Goal: Task Accomplishment & Management: Complete application form

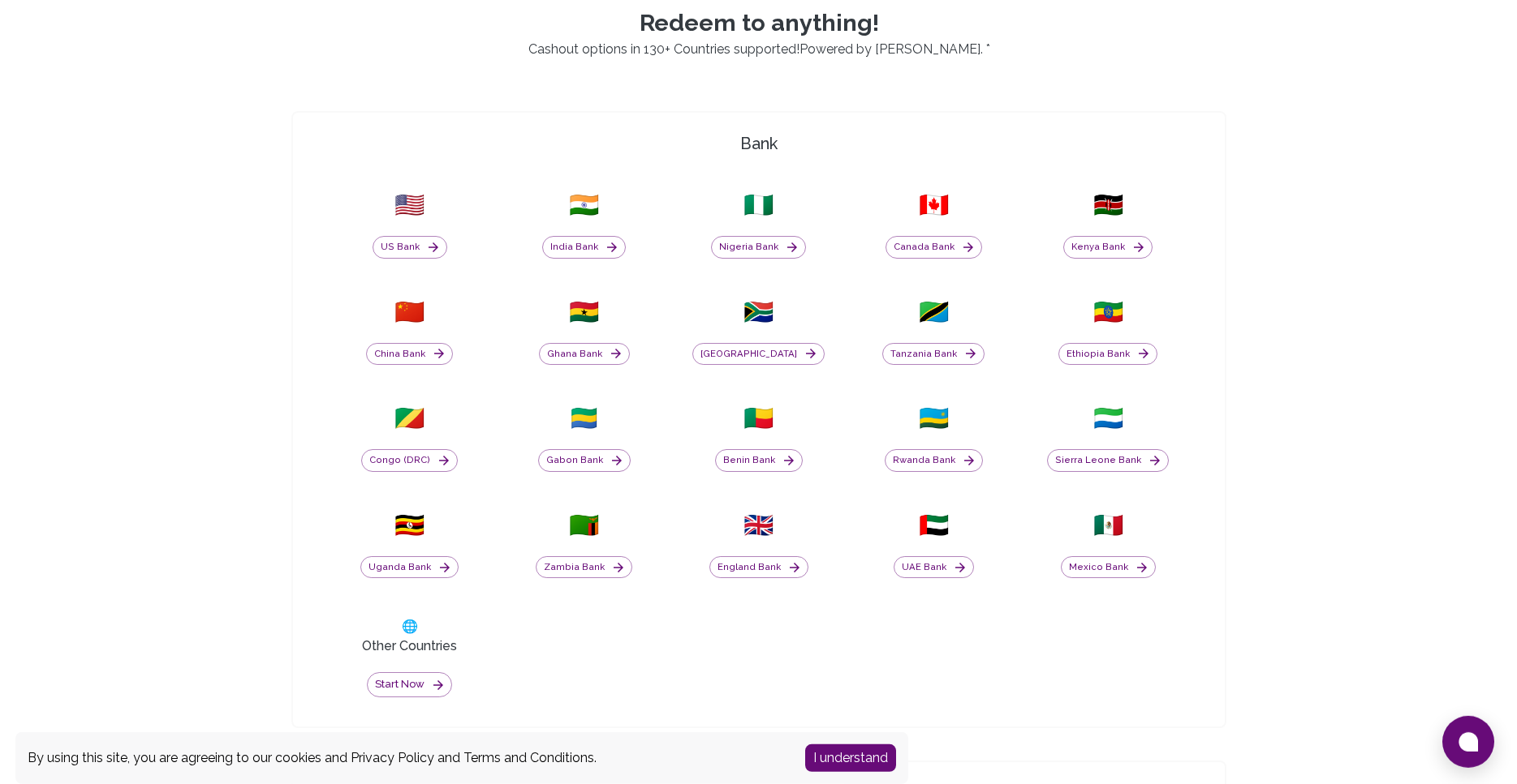
scroll to position [611, 0]
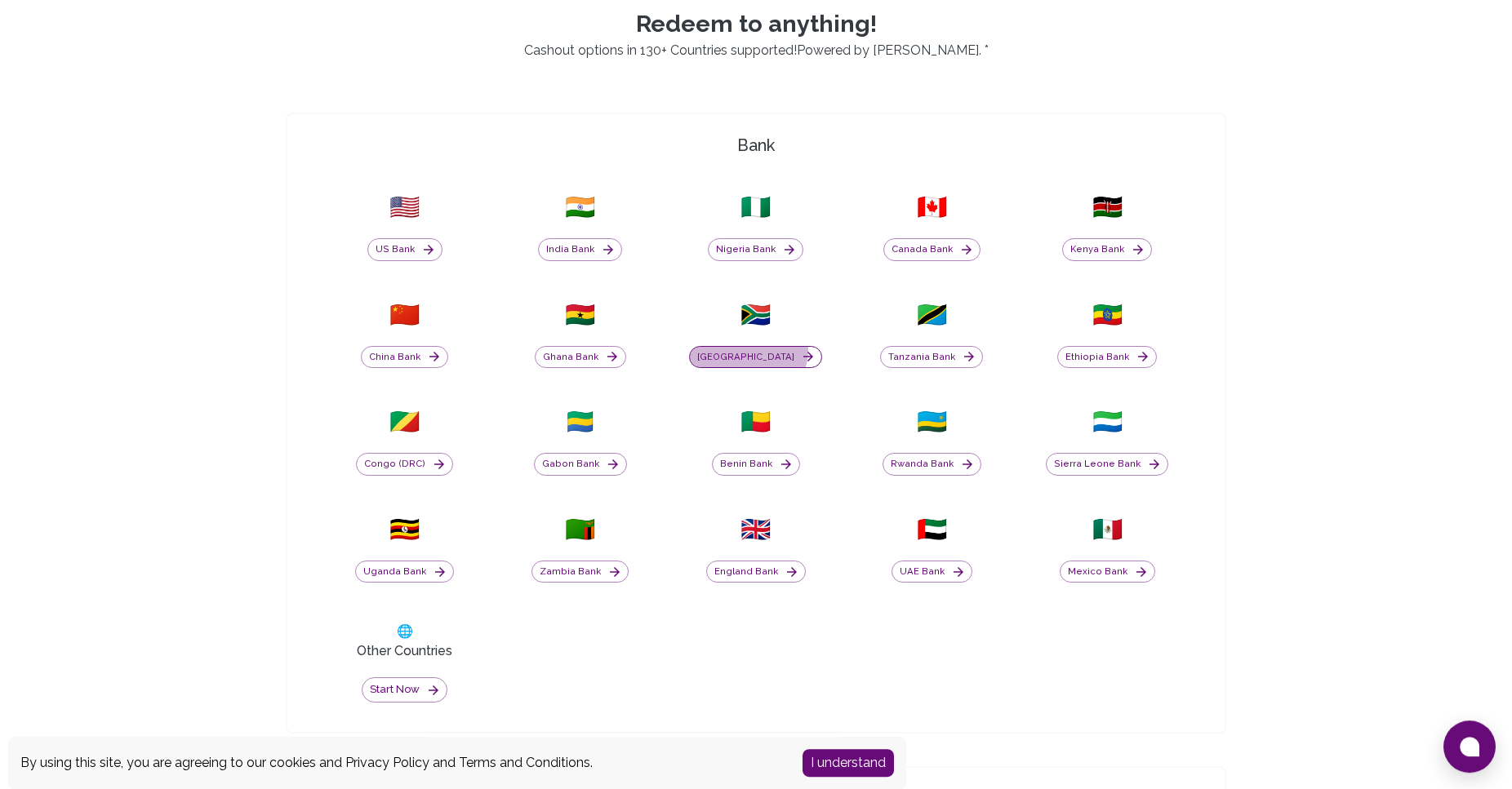
click at [770, 350] on button "[GEOGRAPHIC_DATA]" at bounding box center [755, 357] width 134 height 23
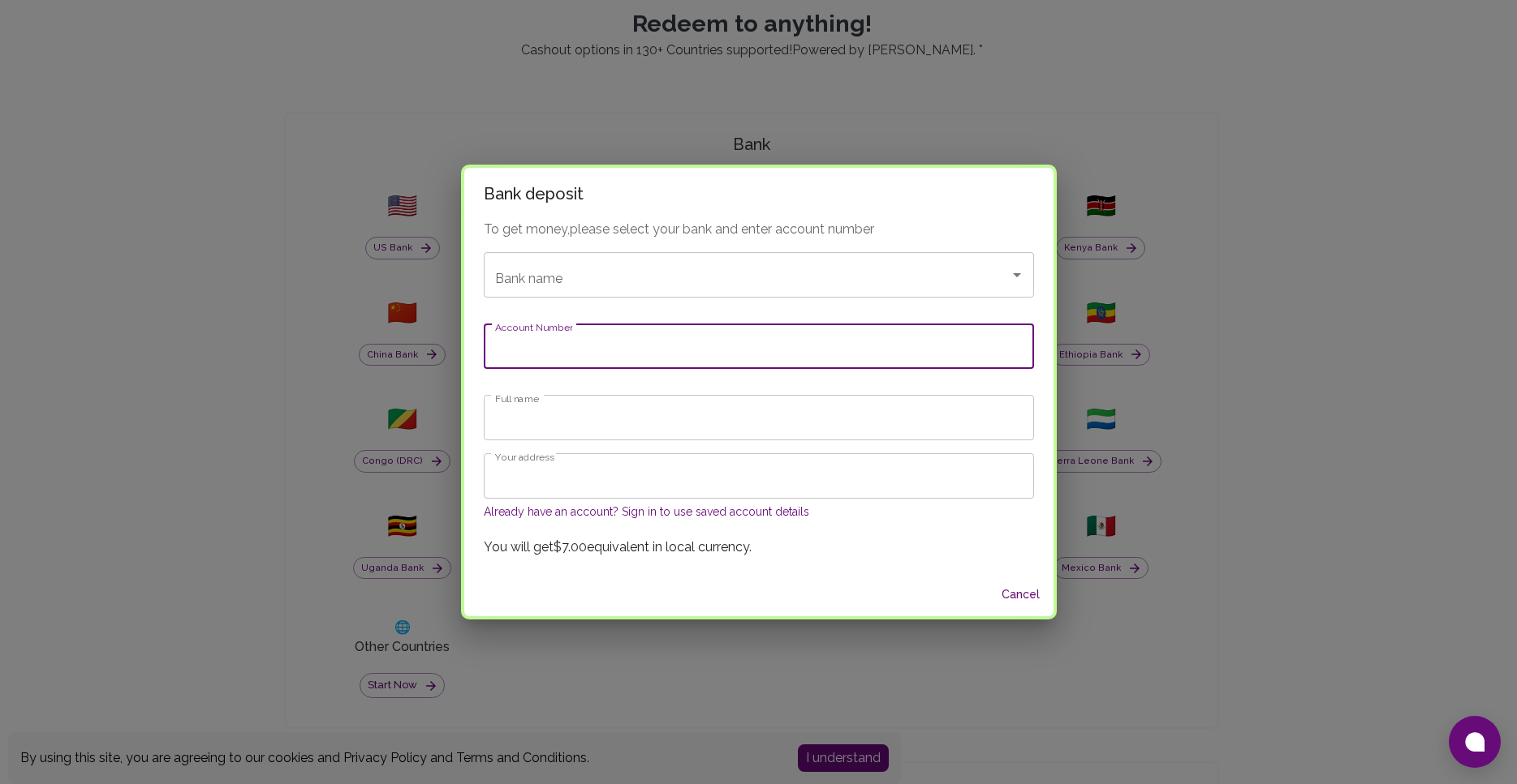
click at [652, 340] on input "Account Number" at bounding box center [758, 346] width 550 height 46
type input "A"
click at [861, 264] on input "Bank name" at bounding box center [736, 275] width 490 height 30
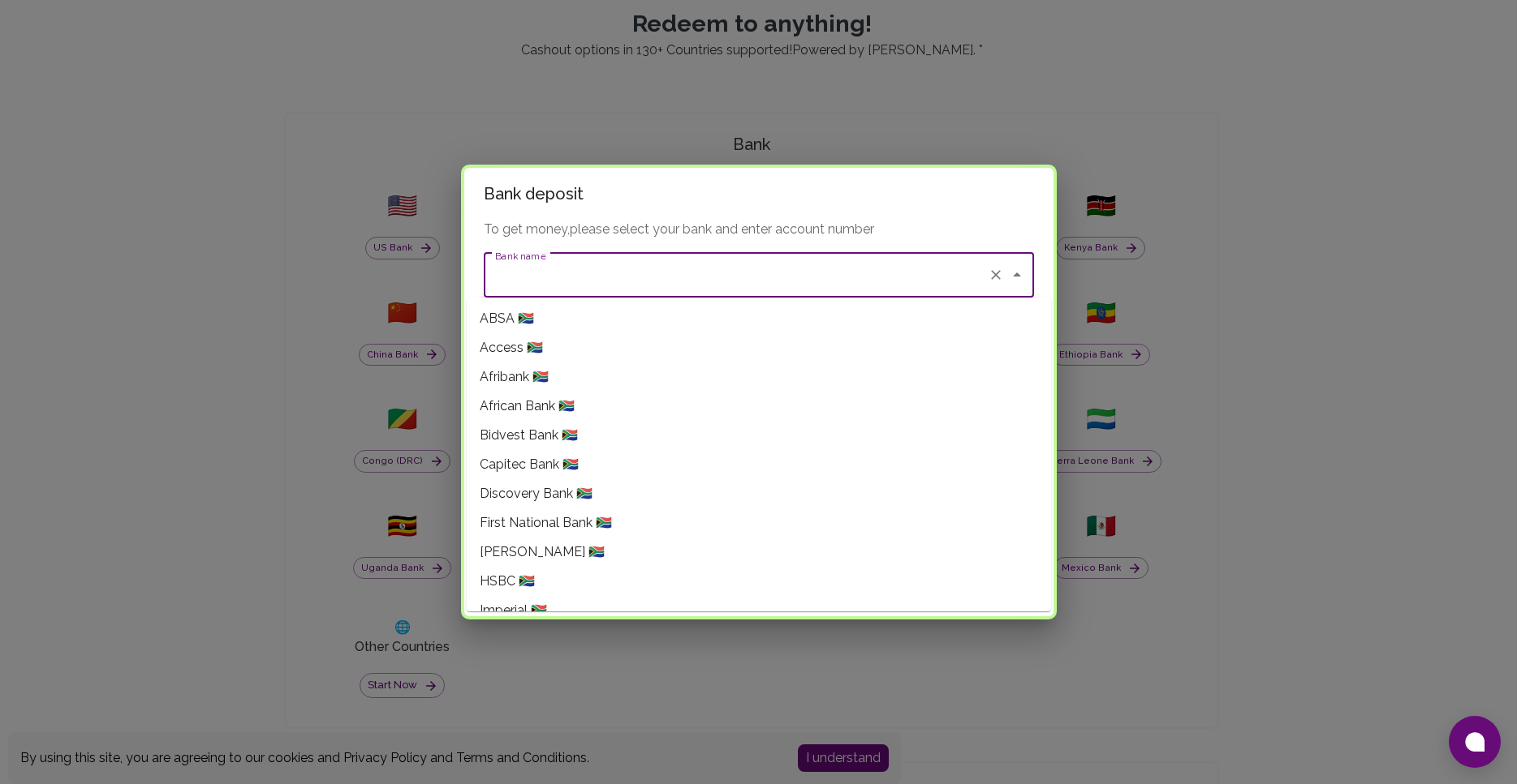
click at [628, 316] on li "ABSA 🇿🇦" at bounding box center [758, 318] width 584 height 30
type input "ABSA"
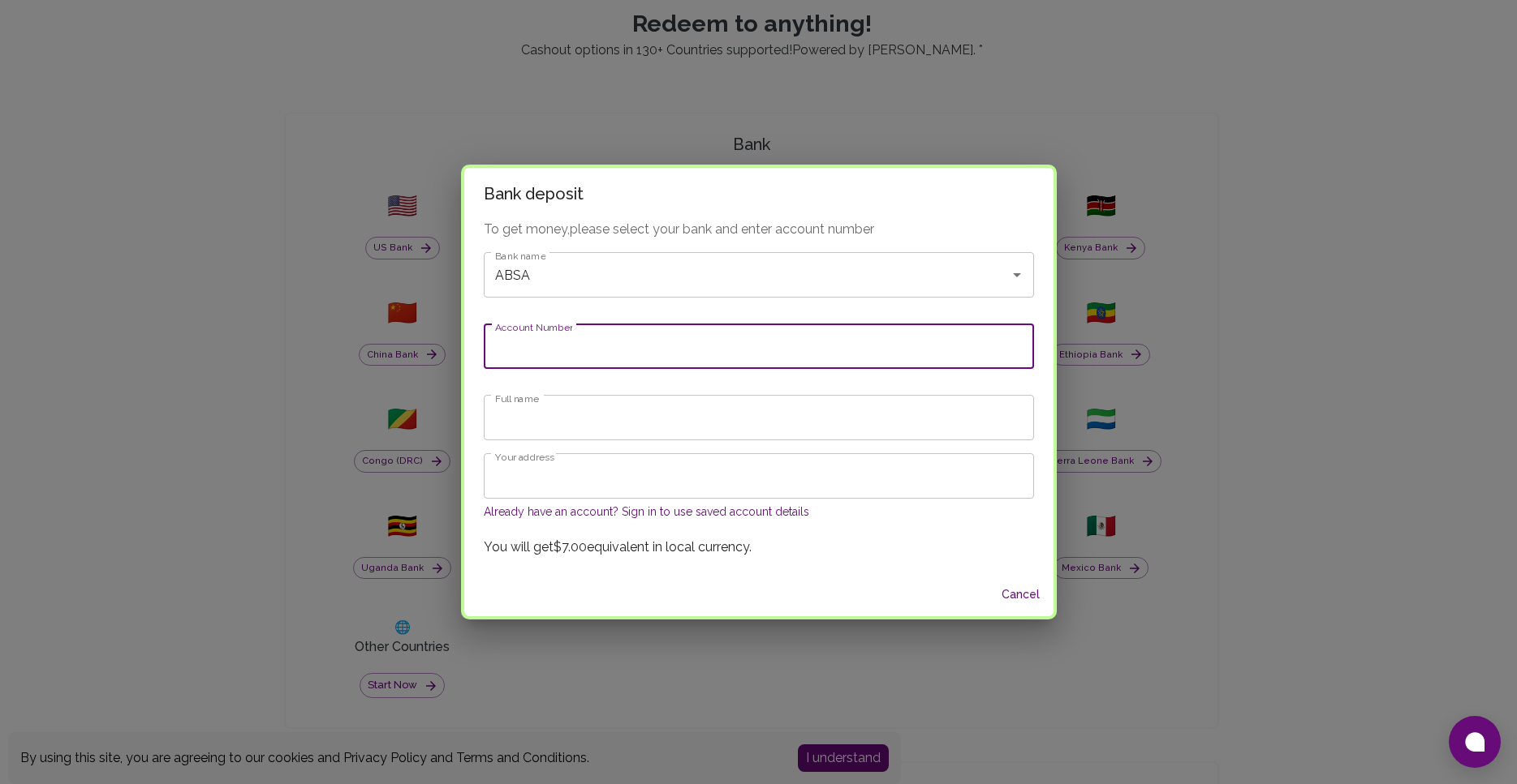
click at [586, 361] on input "Account Number" at bounding box center [758, 346] width 550 height 46
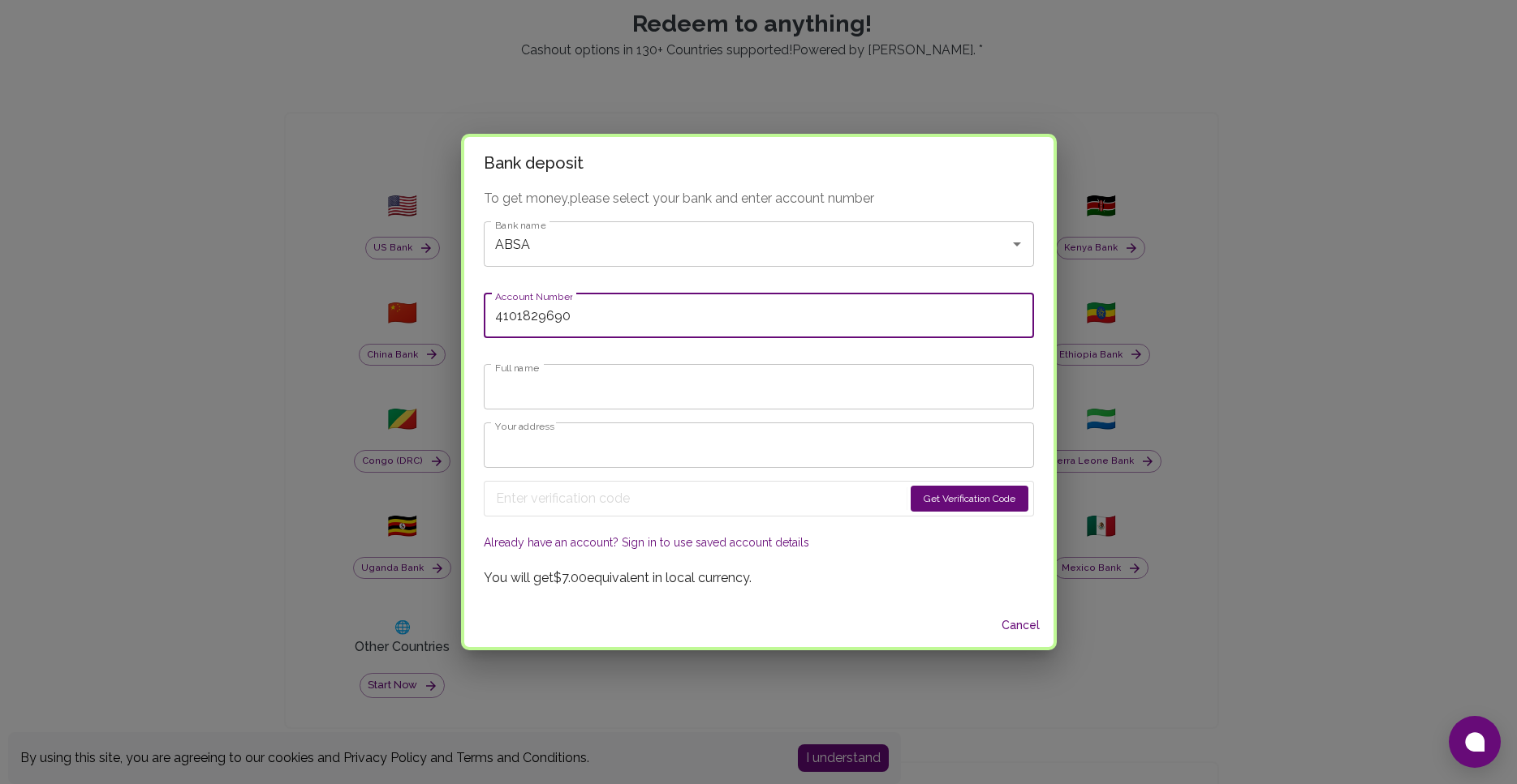
type input "4101829690"
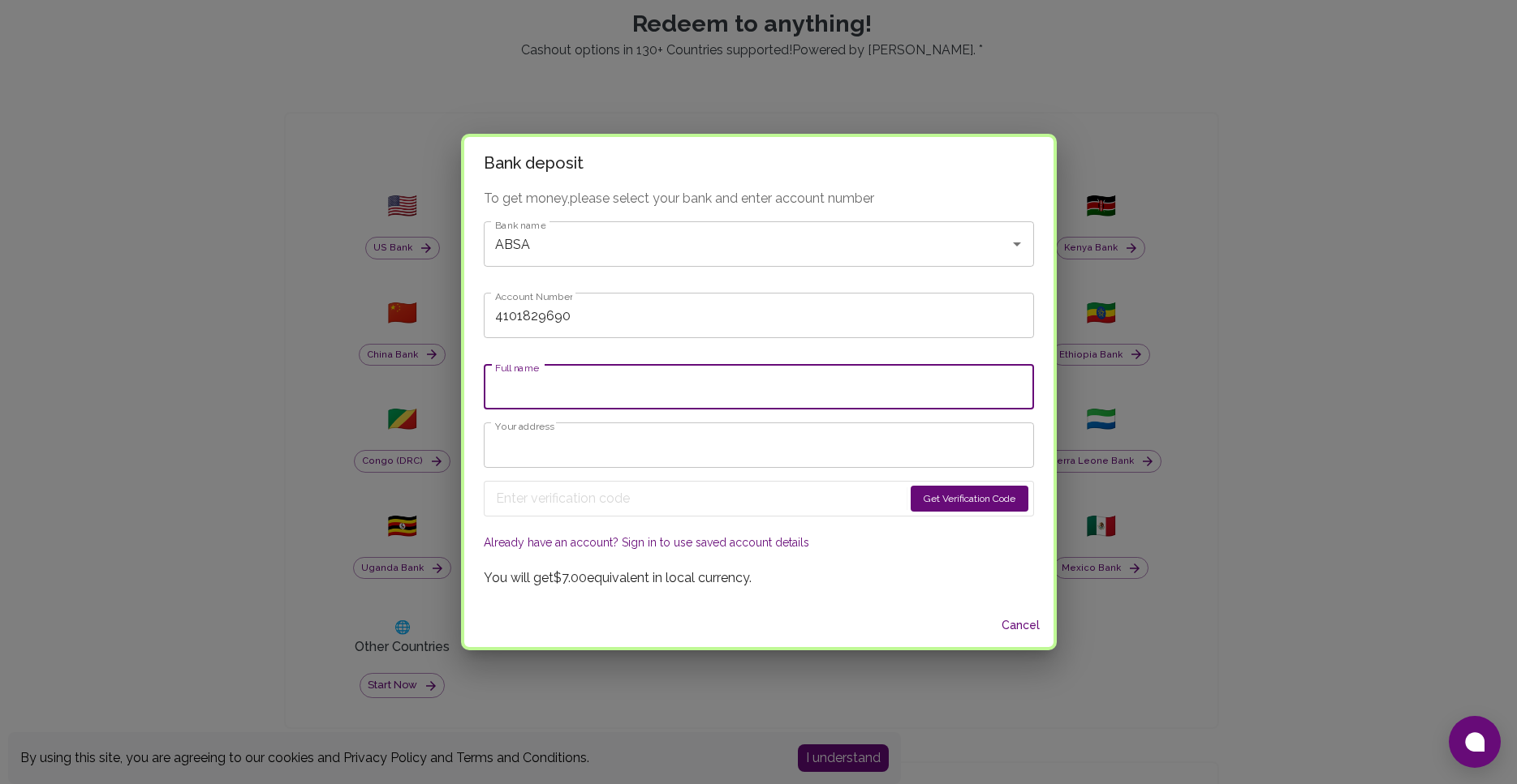
click at [606, 392] on input "Full name" at bounding box center [758, 387] width 550 height 46
type input "Junior Masete"
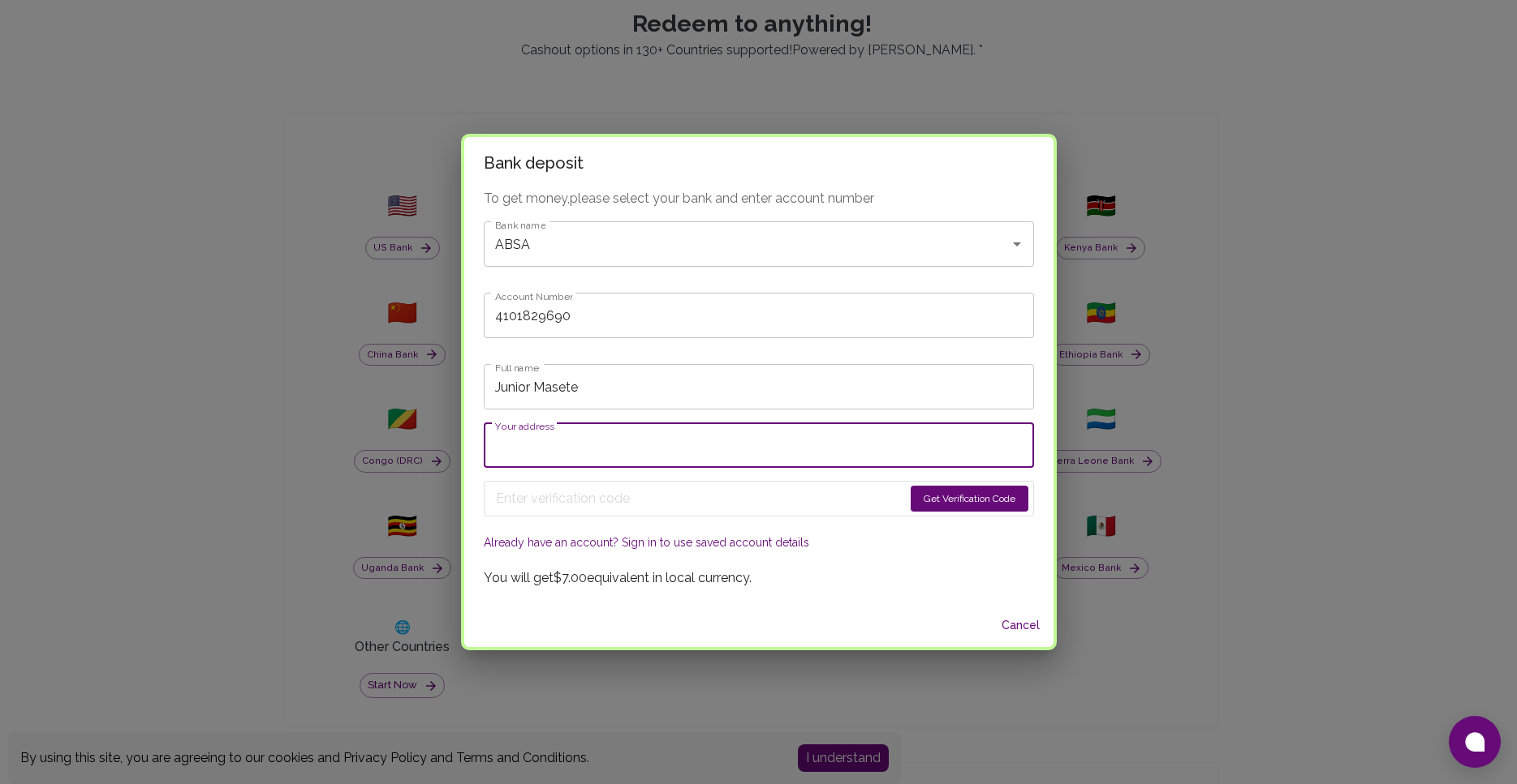
click at [652, 455] on input "Your address" at bounding box center [758, 445] width 550 height 46
type input "[STREET_ADDRESS]"
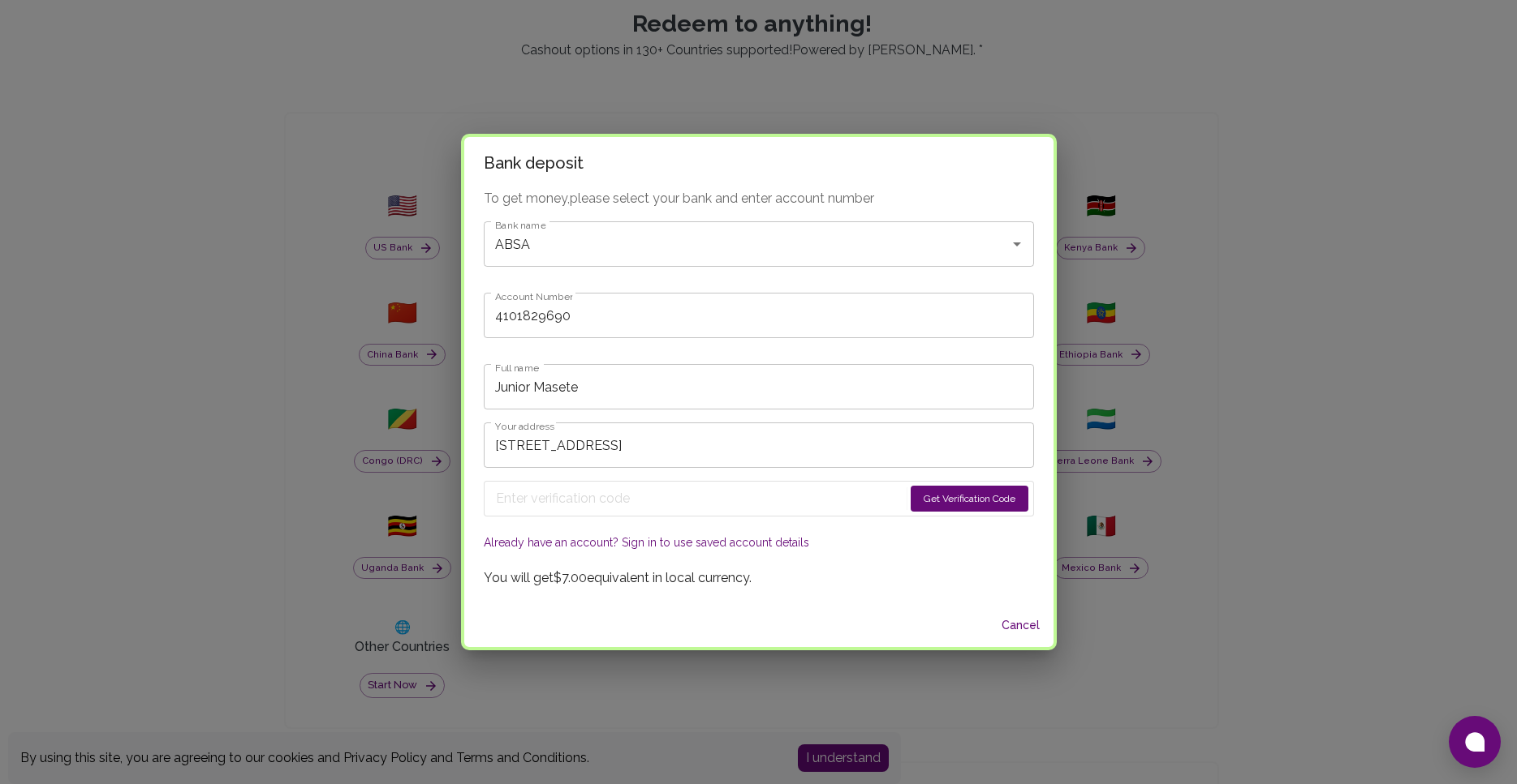
click at [960, 494] on button "Get Verification Code" at bounding box center [969, 498] width 117 height 26
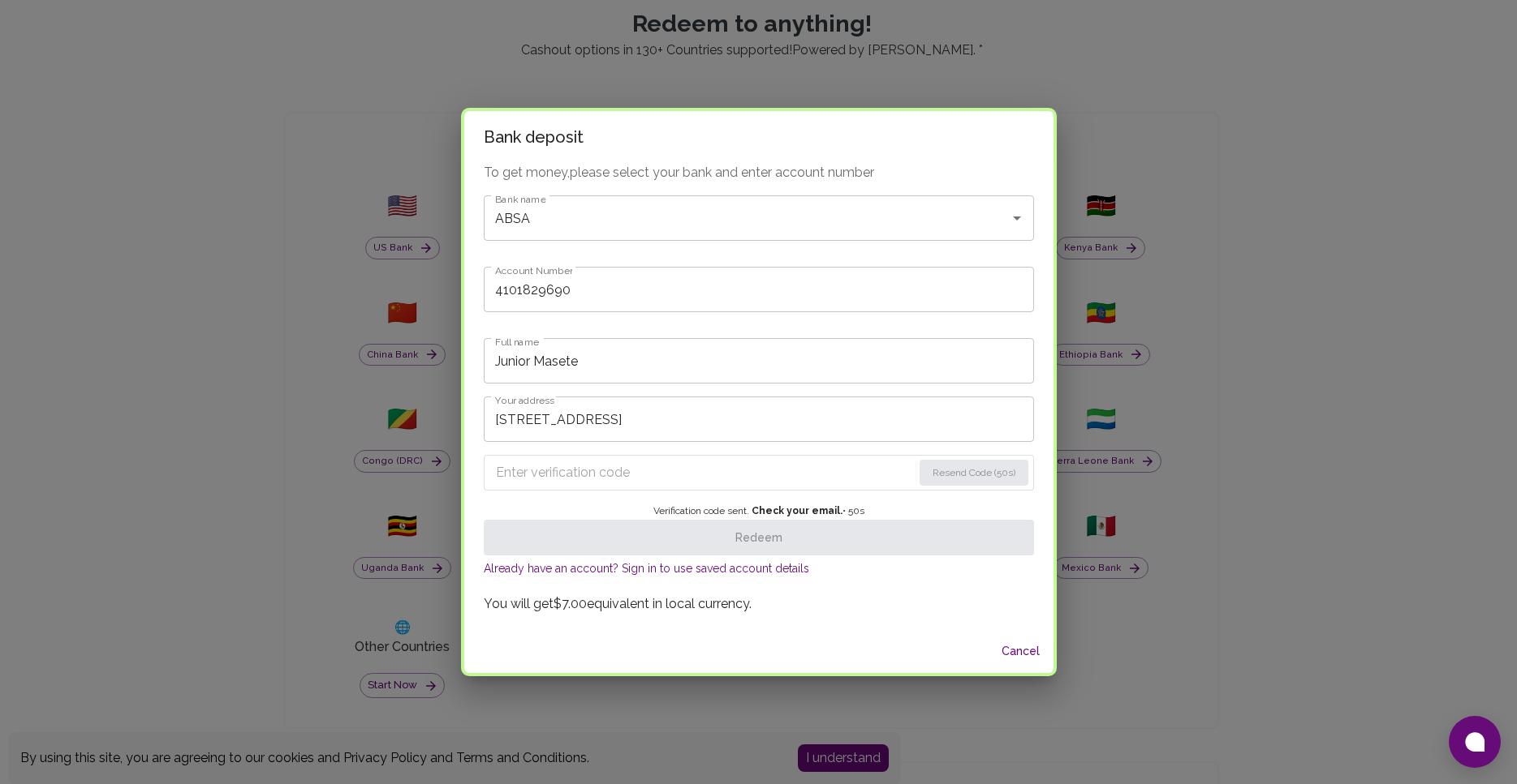
click at [674, 482] on input "Enter verification code" at bounding box center [704, 472] width 417 height 26
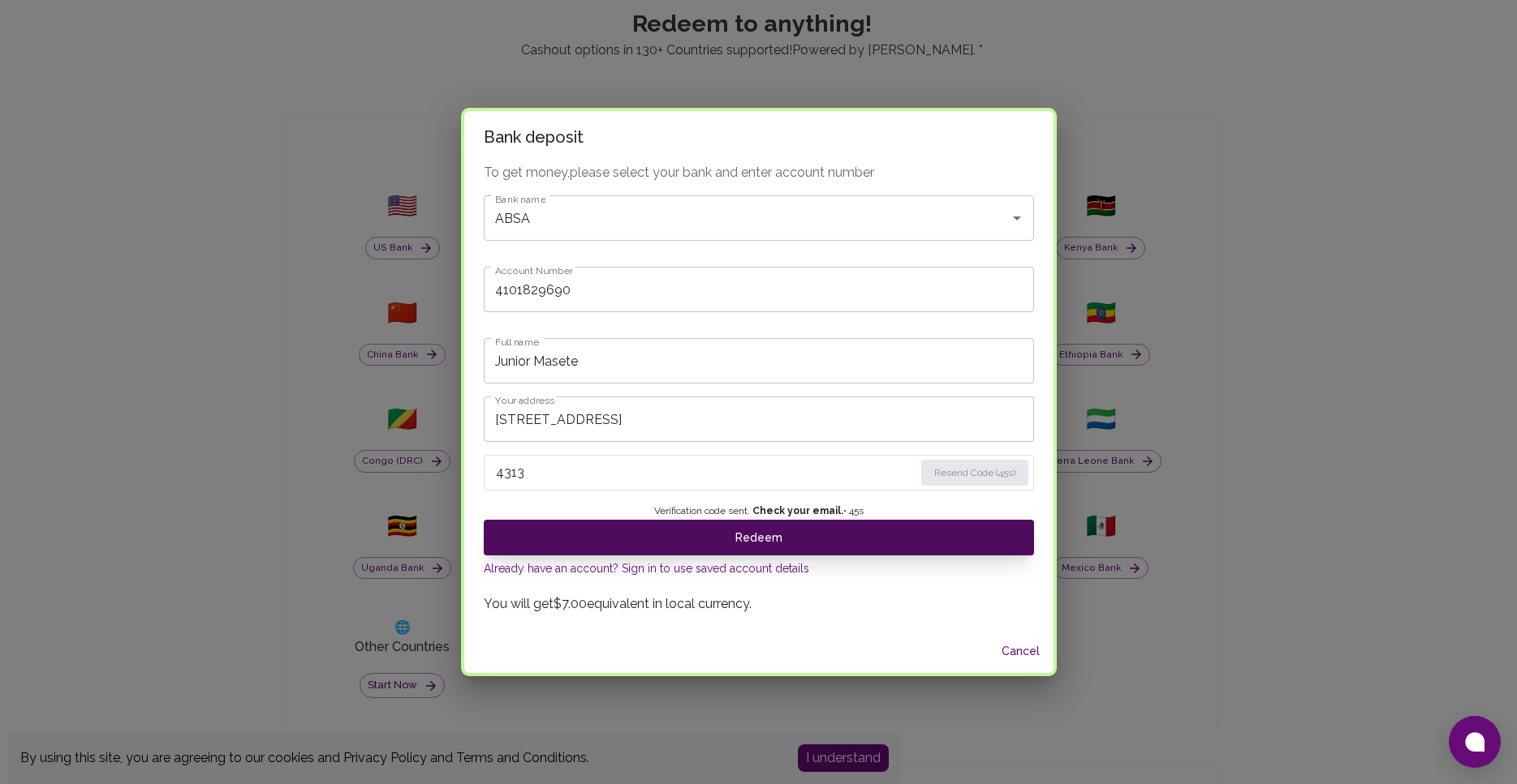
type input "4313"
click at [886, 536] on button "Redeem" at bounding box center [758, 537] width 550 height 35
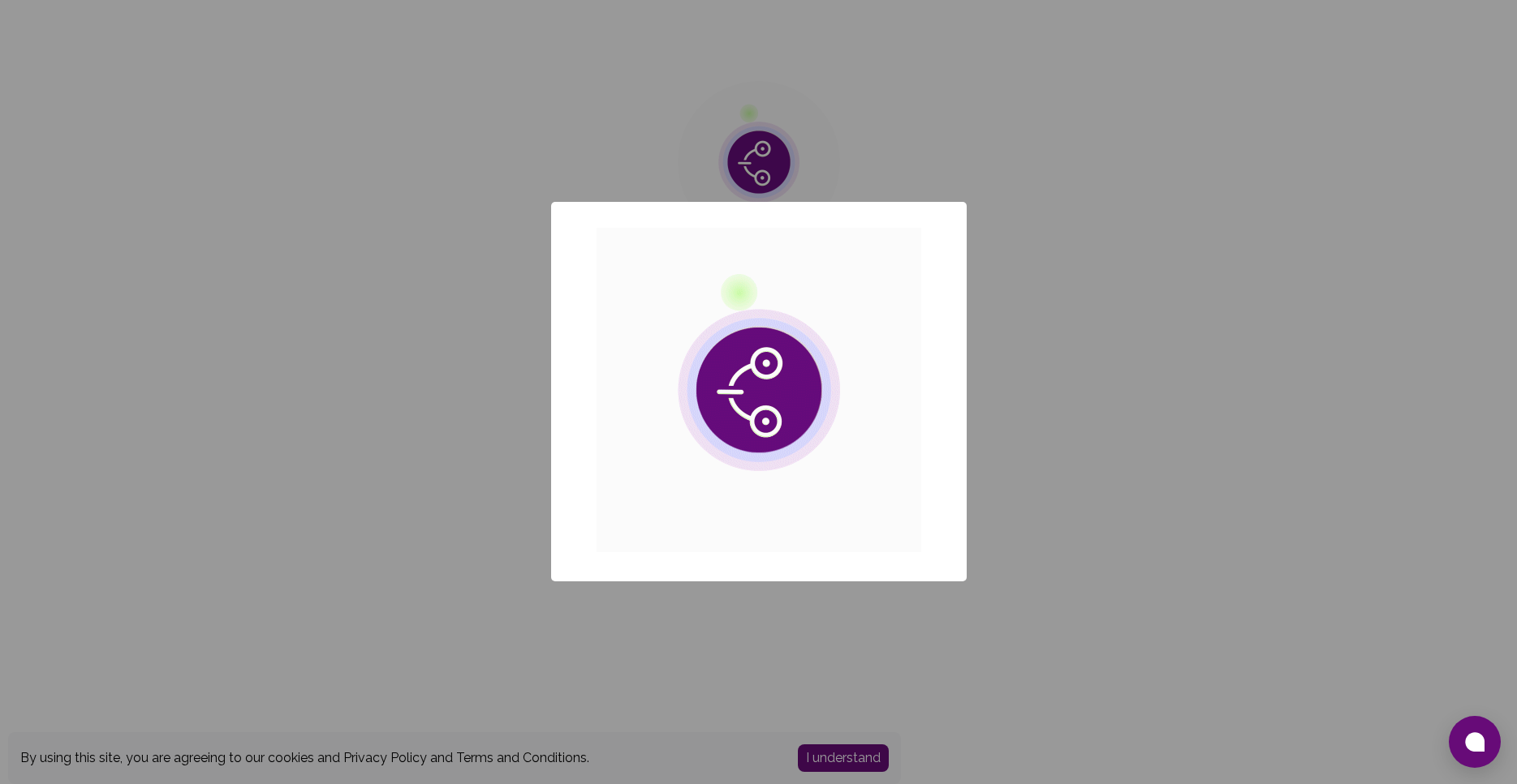
scroll to position [0, 0]
